Goal: Transaction & Acquisition: Purchase product/service

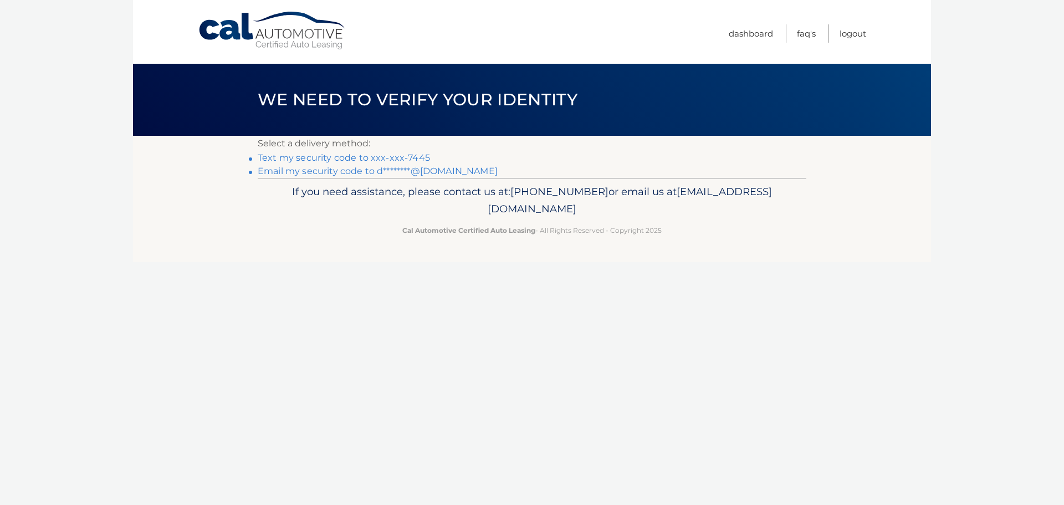
click at [394, 172] on link "Email my security code to d********@gmail.com" at bounding box center [378, 171] width 240 height 11
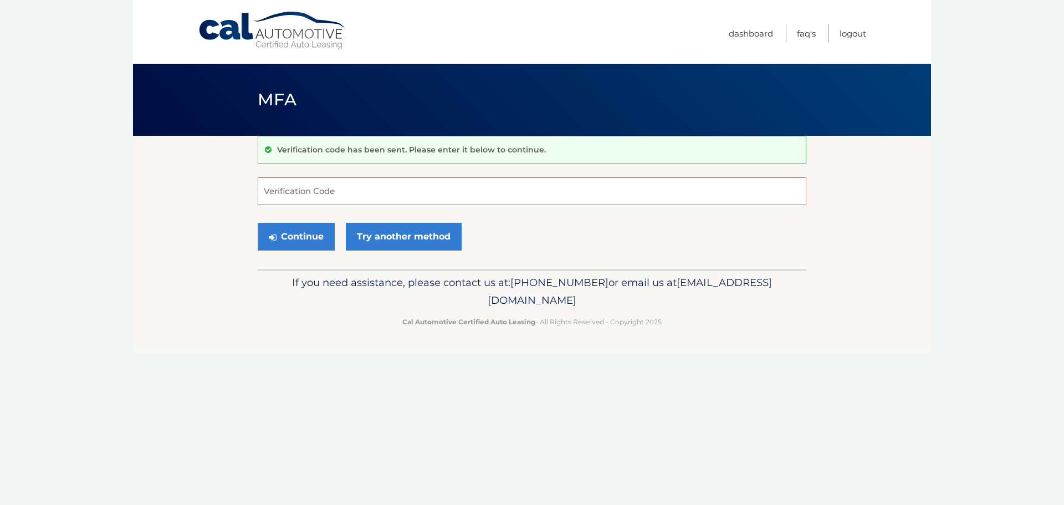
click at [334, 187] on input "Verification Code" at bounding box center [532, 191] width 549 height 28
type input "534913"
click at [309, 233] on button "Continue" at bounding box center [296, 237] width 77 height 28
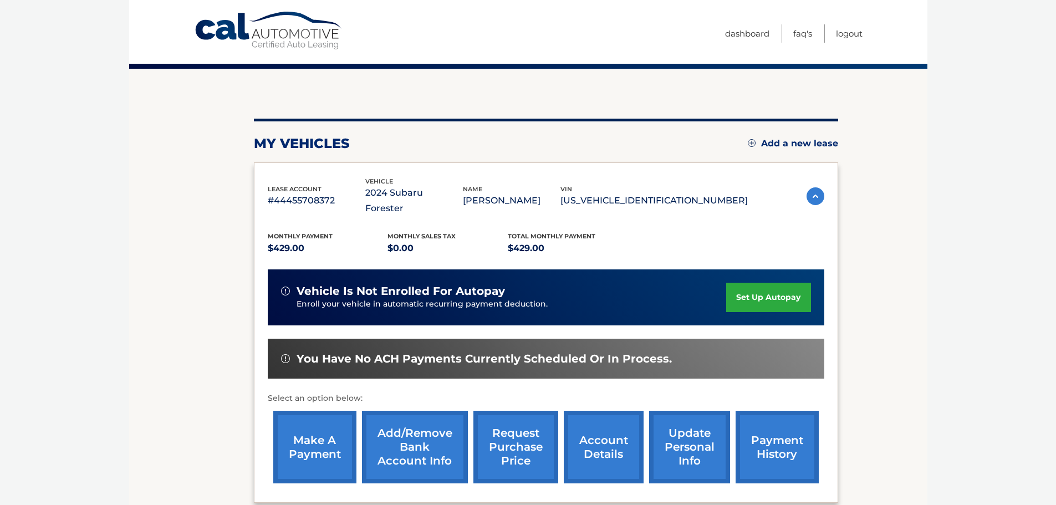
scroll to position [74, 0]
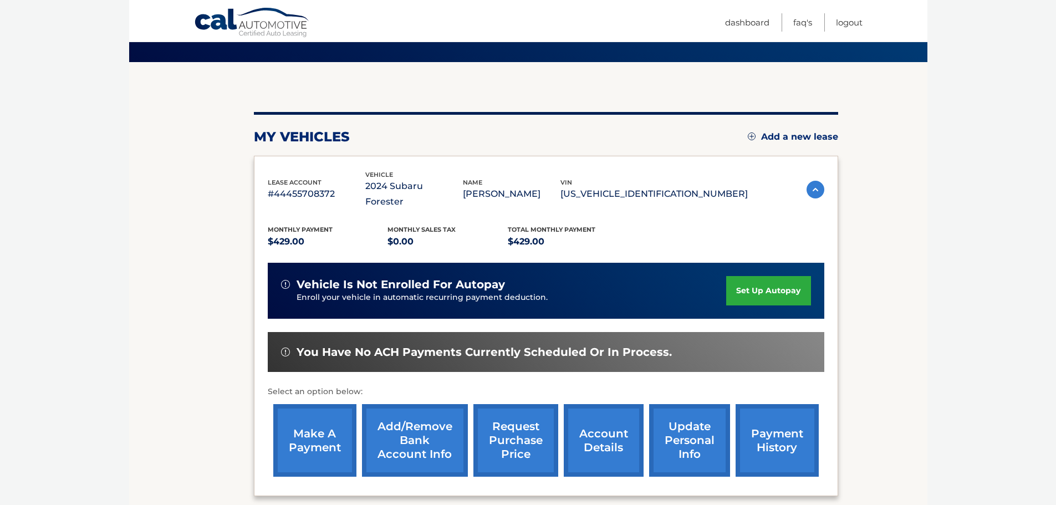
click at [327, 415] on link "make a payment" at bounding box center [314, 440] width 83 height 73
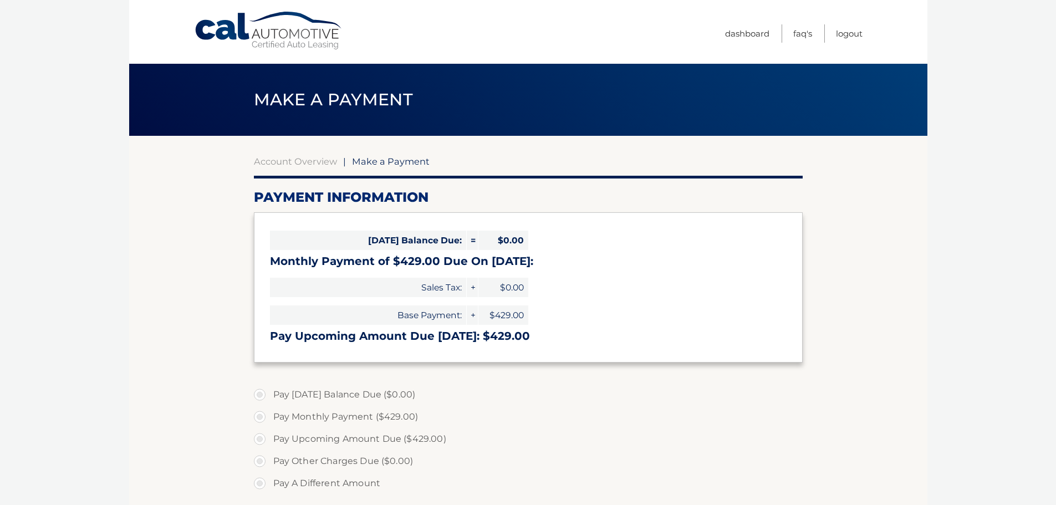
select select "NThmNzdkOTktOTkxYi00YmVhLTgwNmUtYjU1N2EzODQyZjU4"
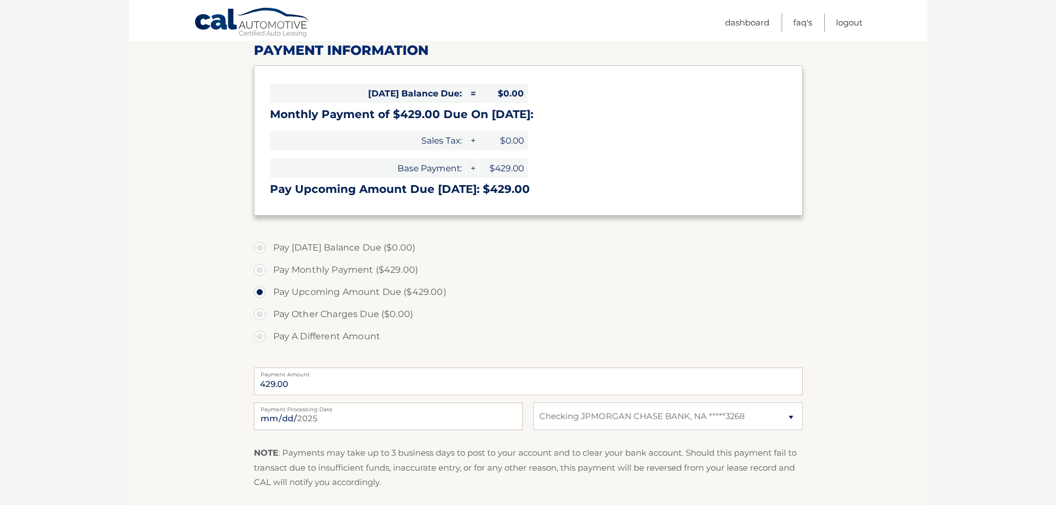
scroll to position [148, 0]
click at [265, 247] on label "Pay Today's Balance Due ($0.00)" at bounding box center [528, 247] width 549 height 22
click at [258, 247] on label "Pay Today's Balance Due ($0.00)" at bounding box center [528, 247] width 549 height 22
click at [260, 252] on label "Pay Today's Balance Due ($0.00)" at bounding box center [528, 247] width 549 height 22
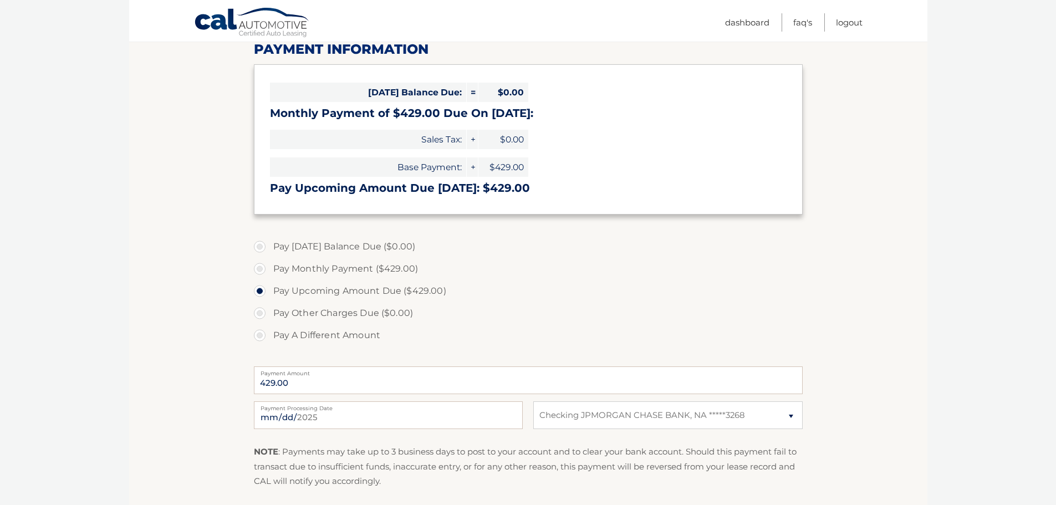
click at [265, 264] on label "Pay Monthly Payment ($429.00)" at bounding box center [528, 269] width 549 height 22
click at [265, 264] on input "Pay Monthly Payment ($429.00)" at bounding box center [263, 267] width 11 height 18
radio input "true"
click at [265, 270] on label "Pay Monthly Payment ($429.00)" at bounding box center [528, 269] width 549 height 22
click at [265, 270] on input "Pay Monthly Payment ($429.00)" at bounding box center [263, 267] width 11 height 18
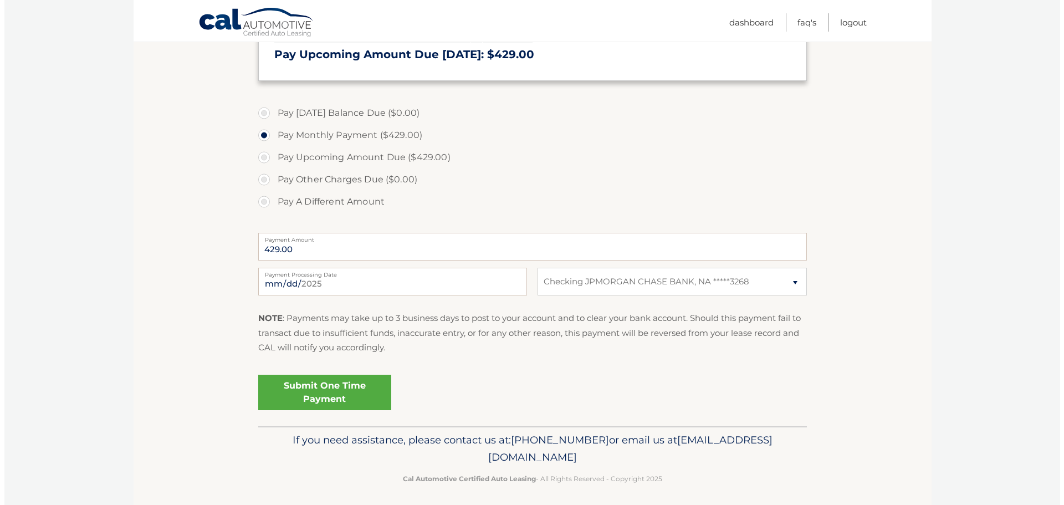
scroll to position [287, 0]
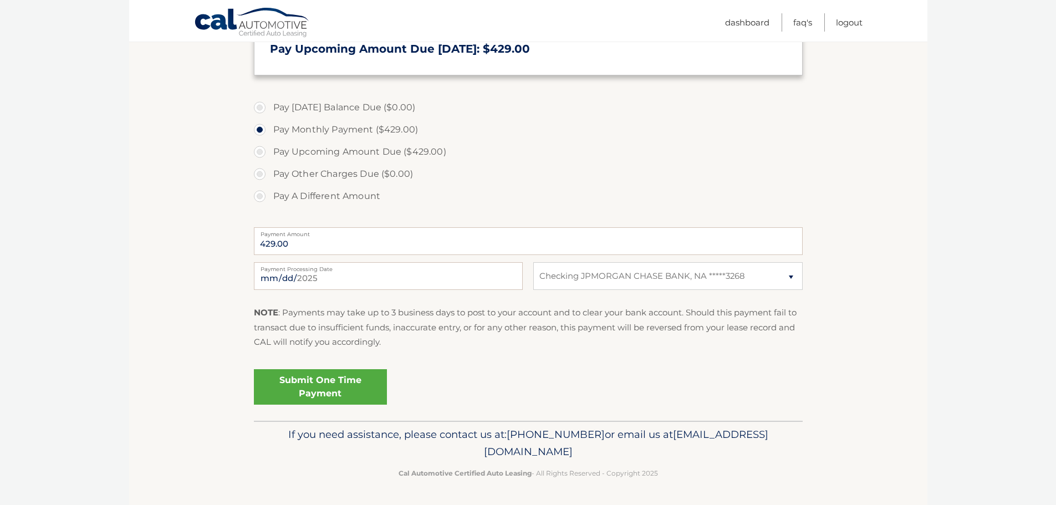
click at [327, 378] on link "Submit One Time Payment" at bounding box center [320, 386] width 133 height 35
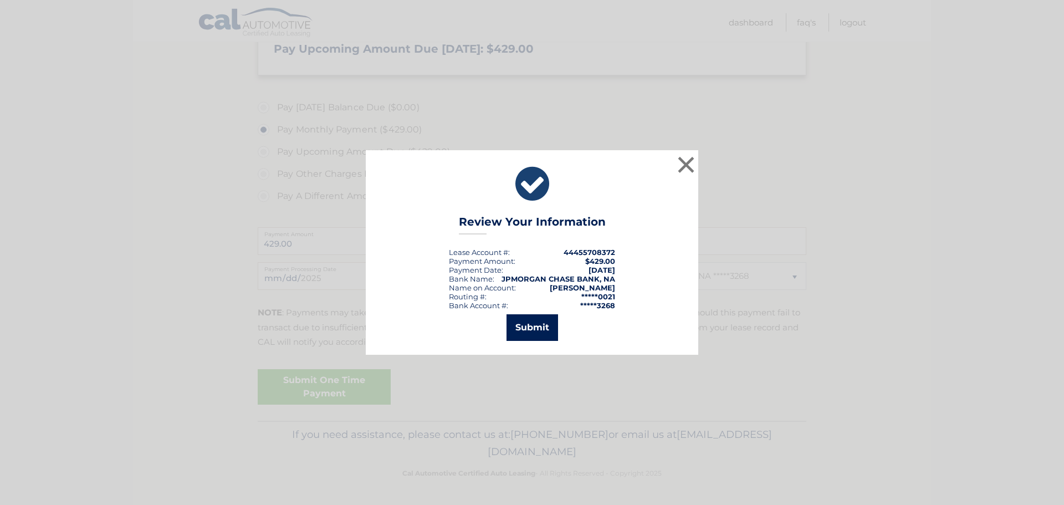
click at [525, 324] on button "Submit" at bounding box center [533, 327] width 52 height 27
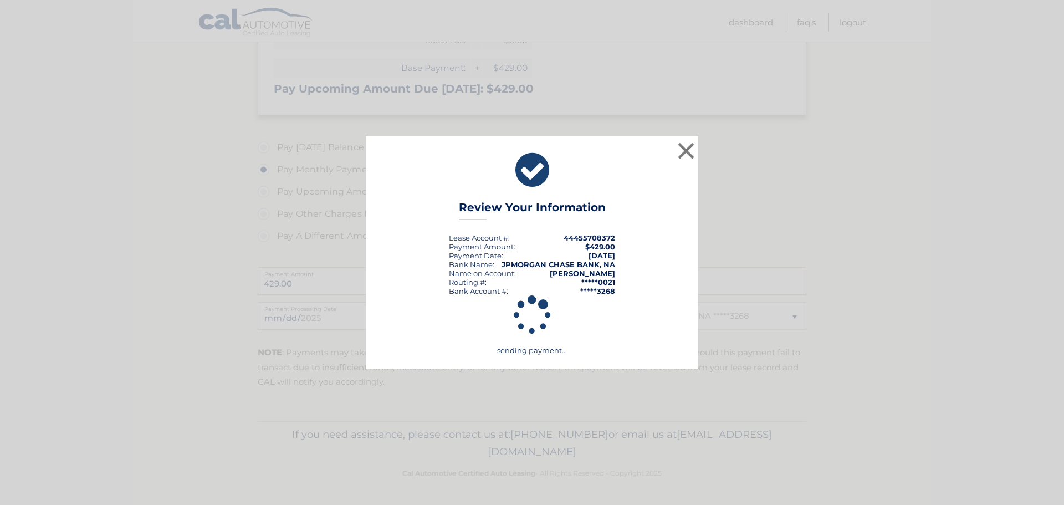
scroll to position [247, 0]
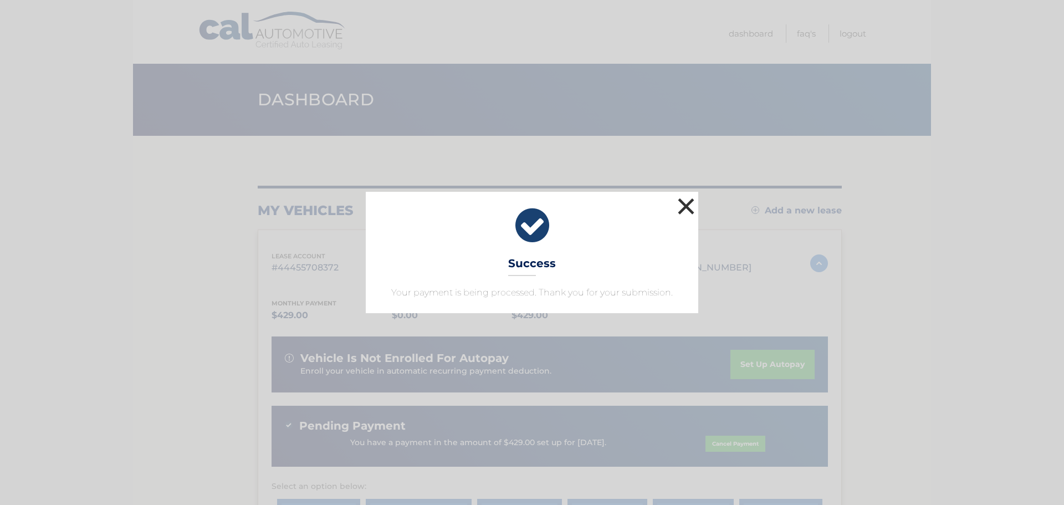
click at [692, 213] on button "×" at bounding box center [686, 206] width 22 height 22
